Goal: Task Accomplishment & Management: Use online tool/utility

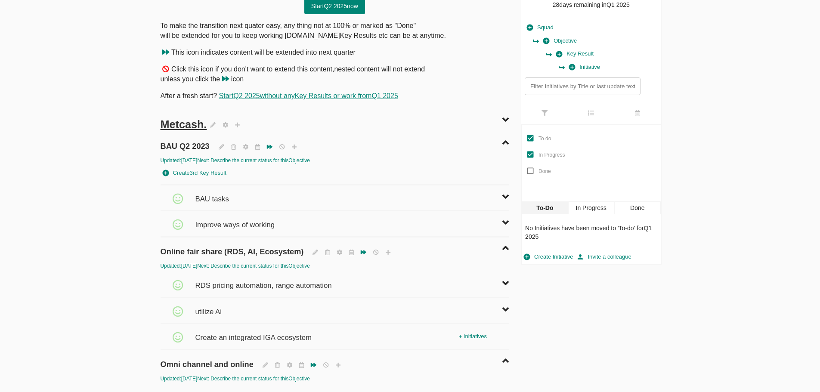
scroll to position [65, 0]
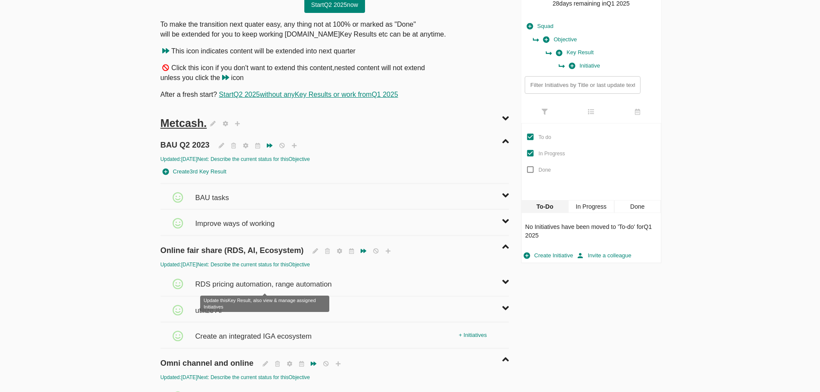
click at [300, 284] on span "RDS pricing automation, range automation" at bounding box center [264, 280] width 139 height 19
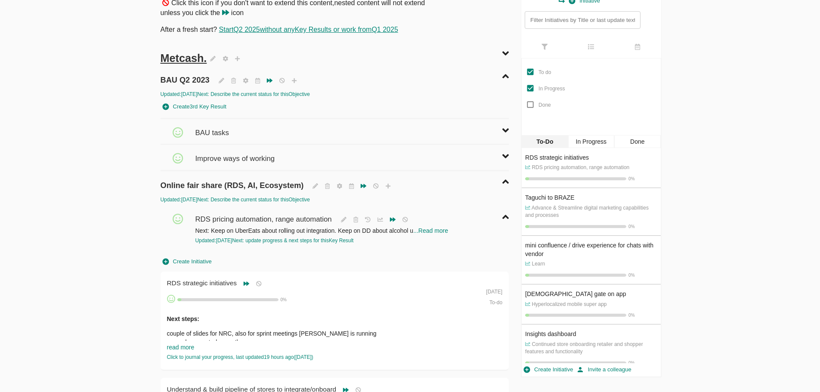
scroll to position [130, 0]
click at [197, 259] on span "Create Initiative" at bounding box center [187, 261] width 49 height 10
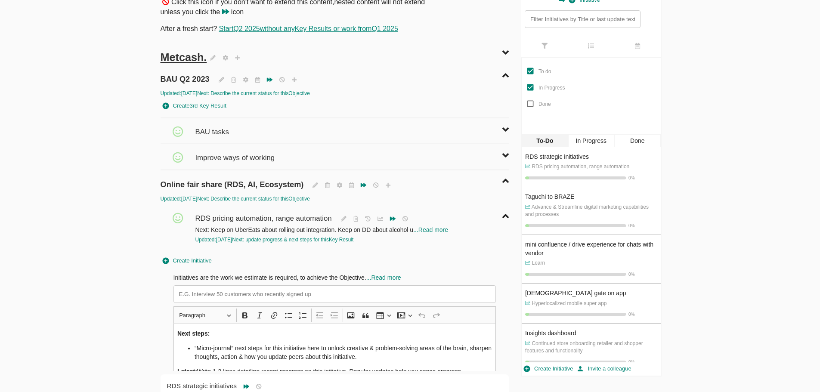
scroll to position [0, 0]
click at [291, 301] on input at bounding box center [334, 294] width 323 height 18
type input "Ensure stores that are not on shop but have been contacted, are followed up"
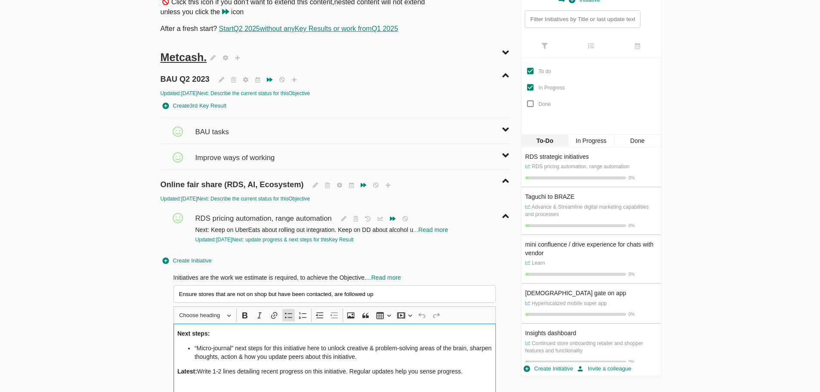
click at [292, 360] on li "“Micro-journal” next steps for this initiative here to unlock creative & proble…" at bounding box center [343, 352] width 297 height 17
click at [202, 375] on p "Latest: Write 1-2 lines detailing recent progress on this initiative. Regular u…" at bounding box center [334, 371] width 315 height 9
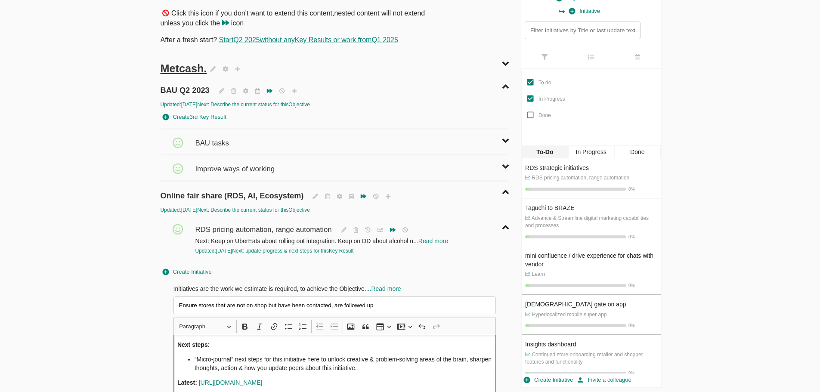
scroll to position [118, 0]
click at [332, 361] on li "“Micro-journal” next steps for this initiative here to unlock creative & proble…" at bounding box center [343, 364] width 297 height 17
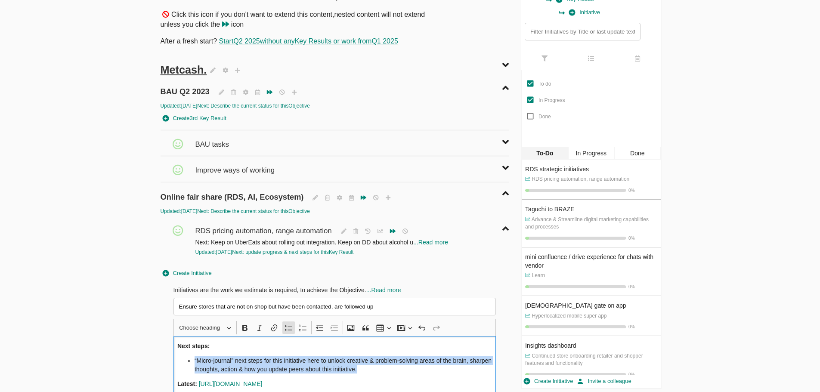
click at [332, 361] on li "“Micro-journal” next steps for this initiative here to unlock creative & proble…" at bounding box center [343, 364] width 297 height 17
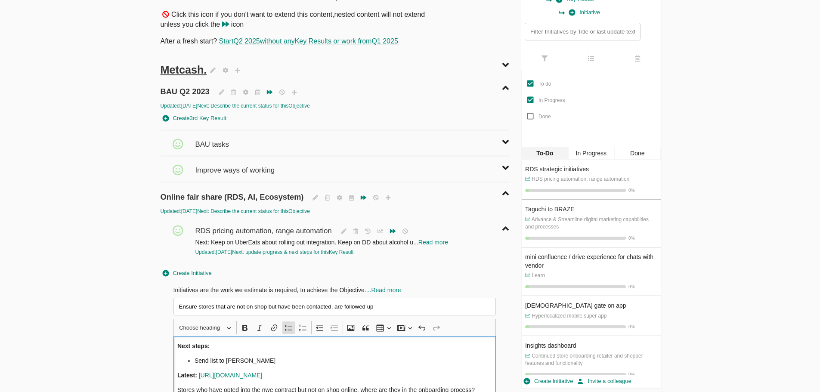
scroll to position [331, 0]
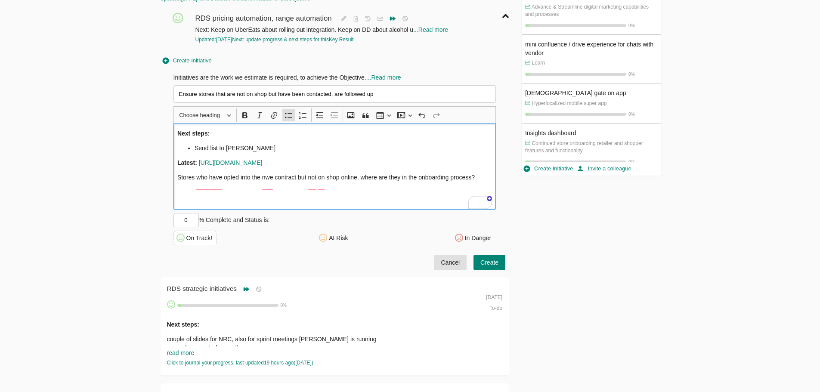
click at [496, 262] on span "Create" at bounding box center [489, 262] width 18 height 11
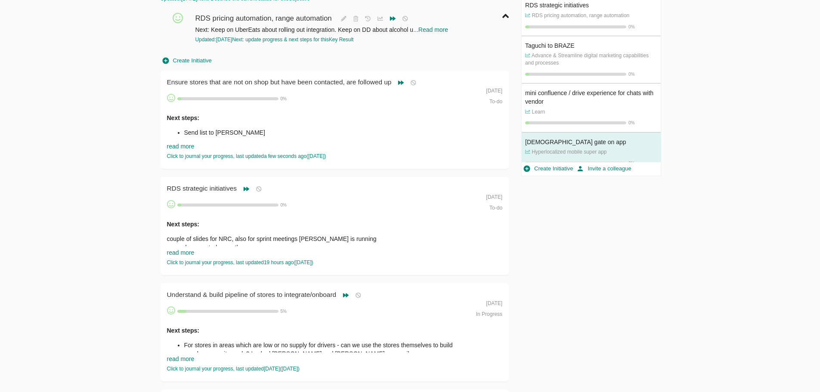
scroll to position [0, 0]
